Goal: Transaction & Acquisition: Download file/media

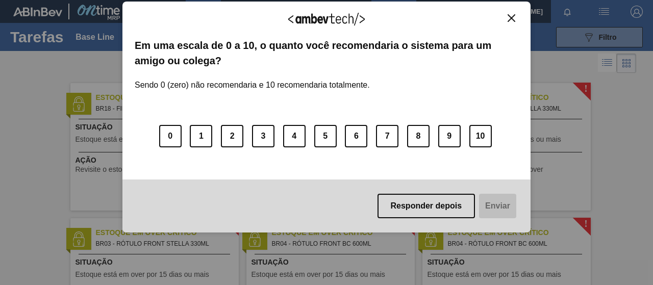
click at [409, 0] on body "Tarefas Planejamento Gerencial Transportes Relatórios Master Data Mateus dos Sa…" at bounding box center [326, 0] width 653 height 0
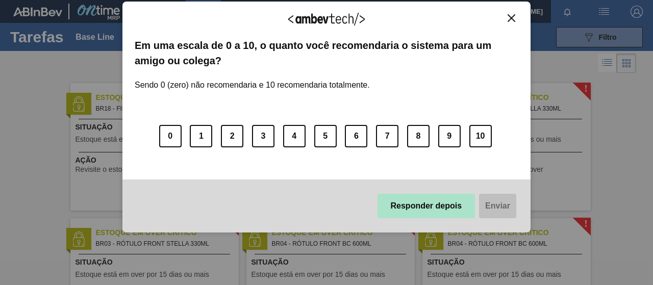
click at [450, 197] on button "Responder depois" at bounding box center [426, 206] width 98 height 24
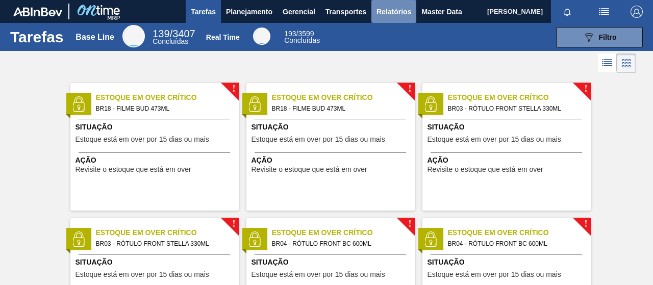
click at [408, 16] on span "Relatórios" at bounding box center [393, 12] width 35 height 12
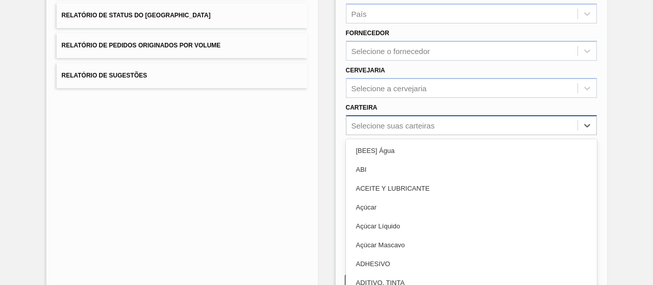
scroll to position [163, 0]
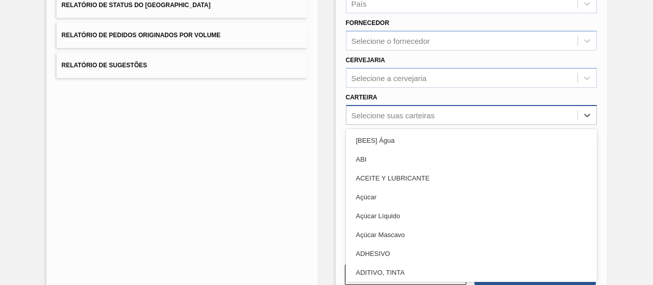
click at [376, 122] on div "Selecione suas carteiras" at bounding box center [471, 115] width 251 height 20
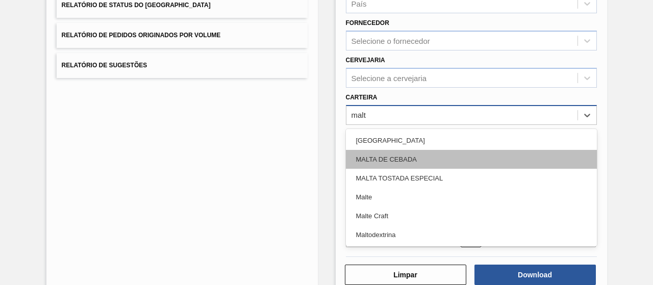
type input "malte"
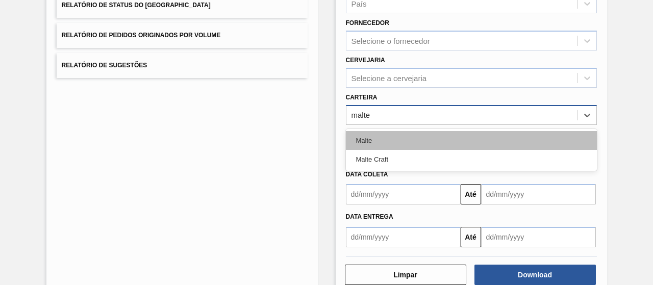
click at [365, 136] on div "Malte" at bounding box center [471, 140] width 251 height 19
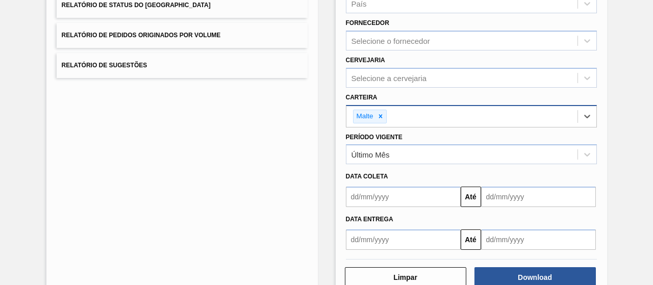
scroll to position [188, 0]
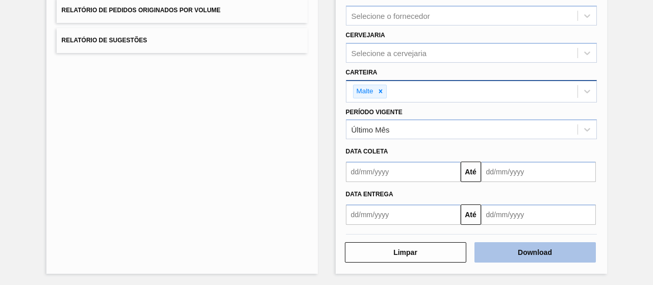
click at [506, 248] on button "Download" at bounding box center [534, 252] width 121 height 20
